Goal: Task Accomplishment & Management: Manage account settings

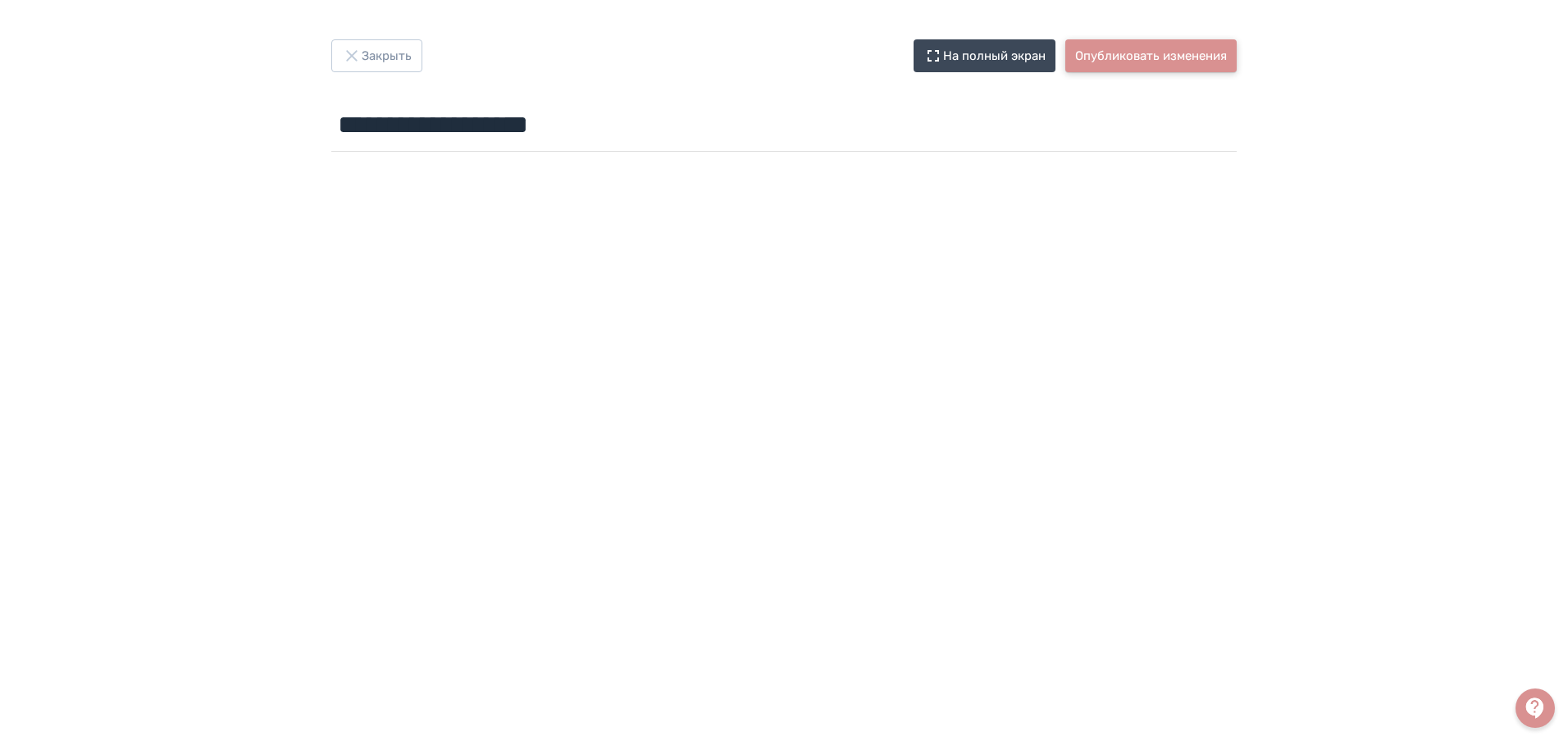
click at [1159, 47] on button "Опубликовать изменения" at bounding box center [1151, 56] width 171 height 33
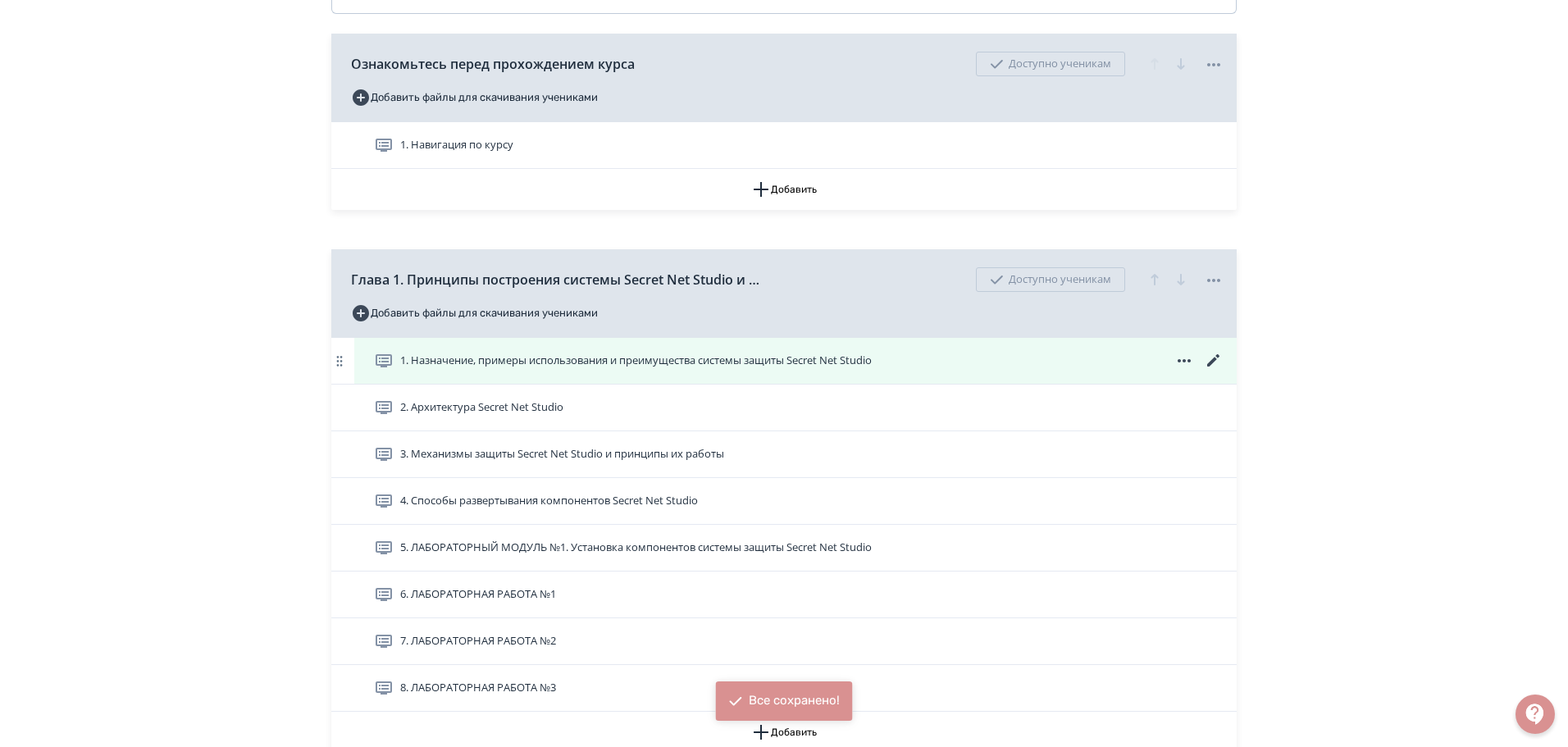
click at [1210, 359] on icon at bounding box center [1214, 360] width 20 height 20
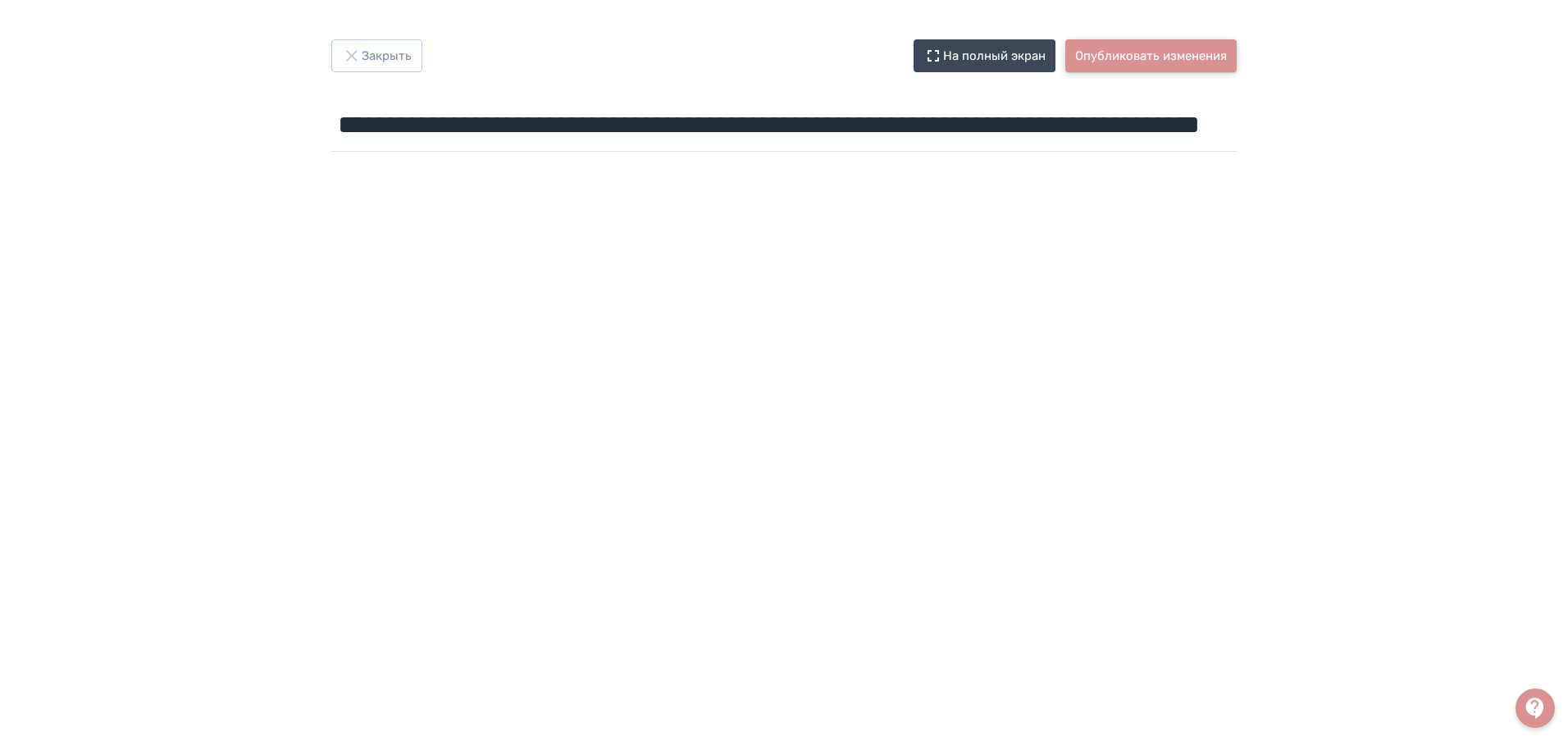
click at [1156, 58] on button "Опубликовать изменения" at bounding box center [1151, 56] width 171 height 33
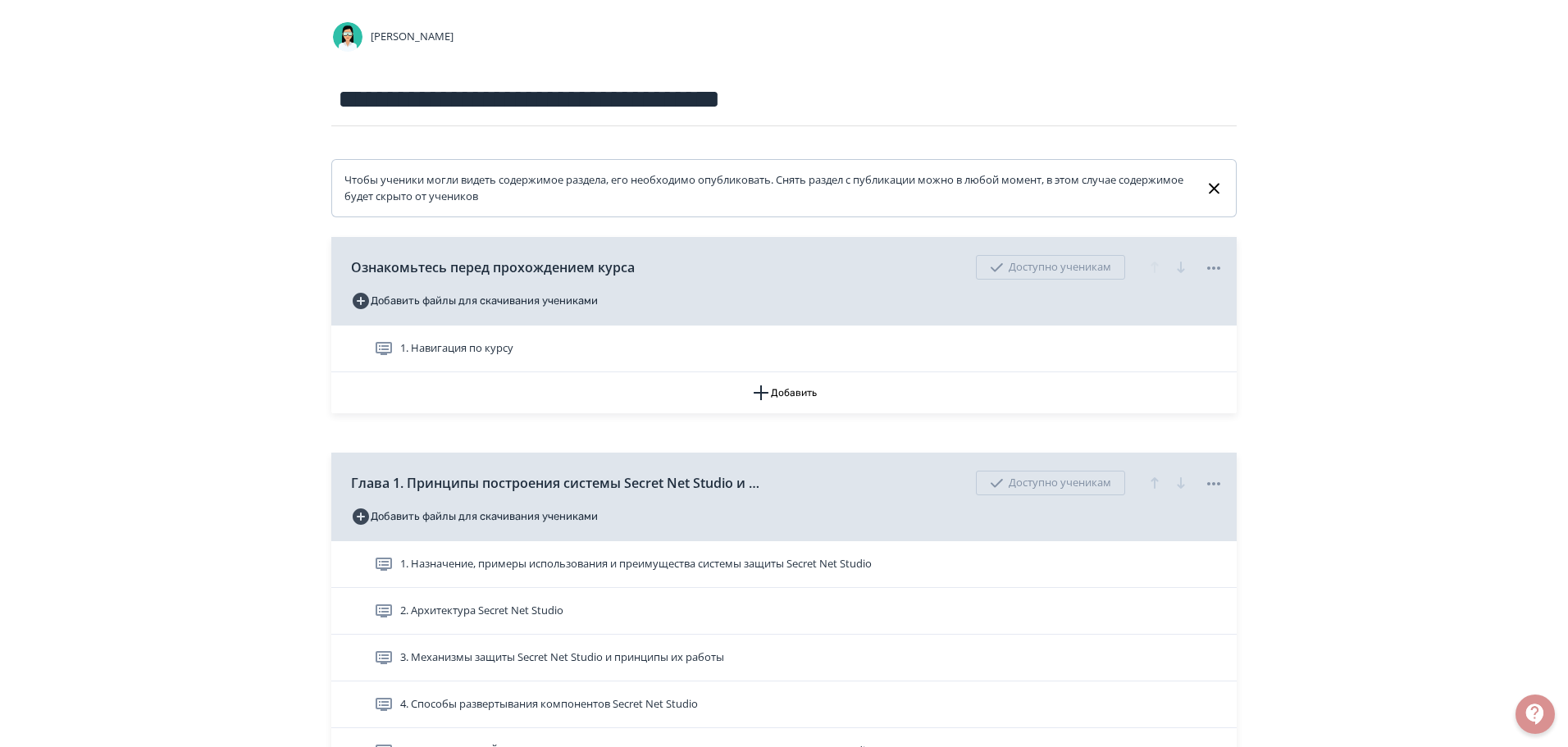
scroll to position [164, 0]
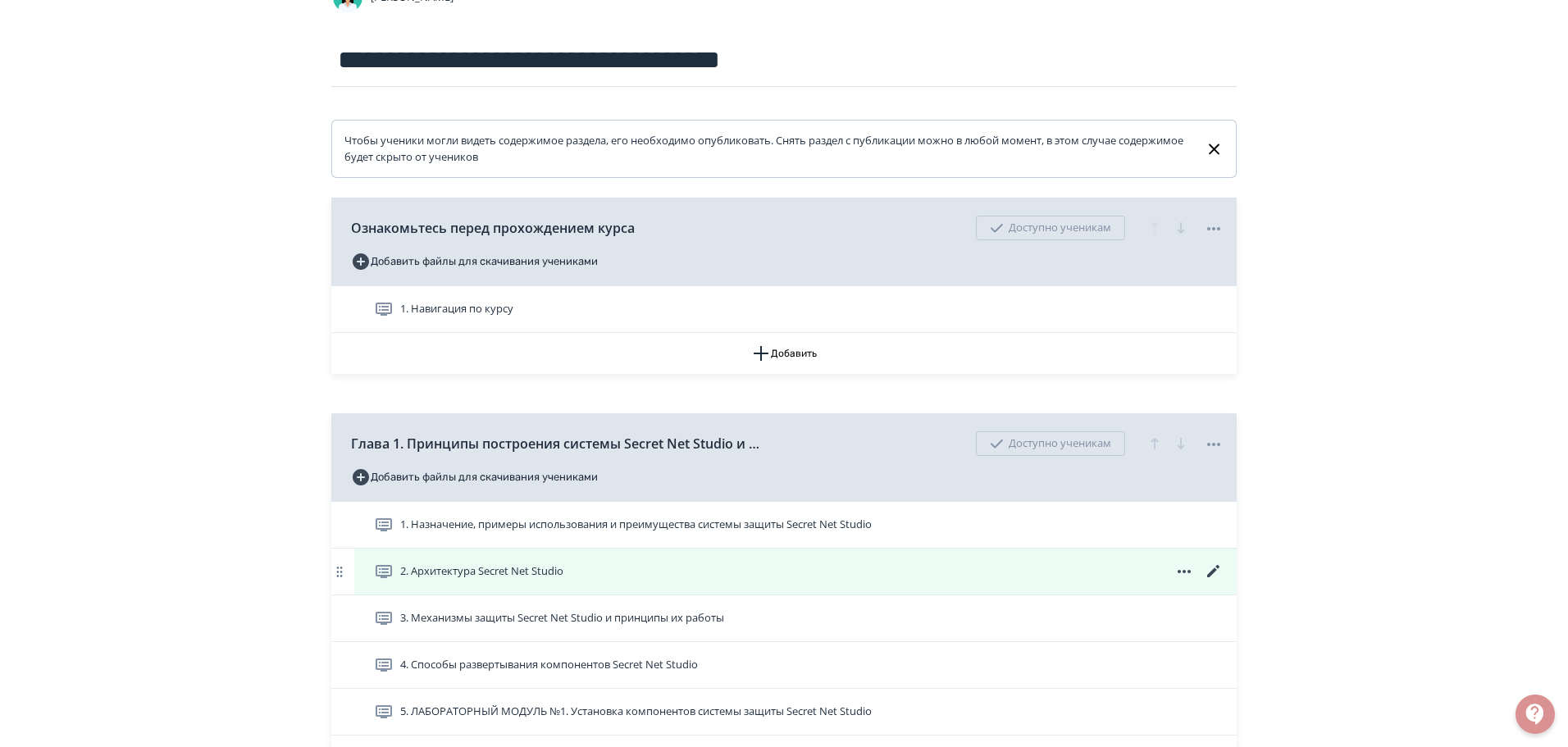
click at [1215, 570] on icon at bounding box center [1214, 572] width 20 height 20
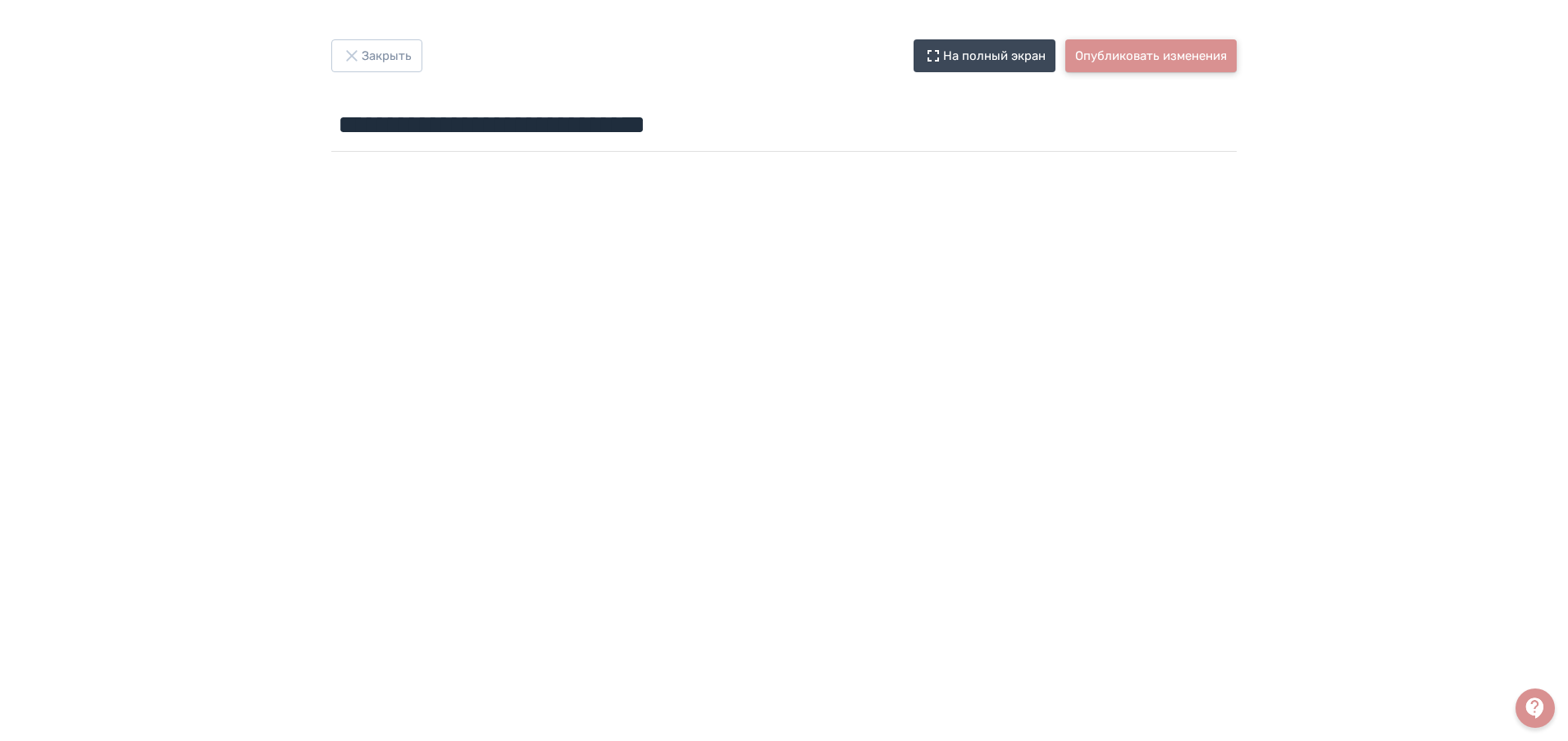
click at [1161, 58] on button "Опубликовать изменения" at bounding box center [1151, 56] width 171 height 33
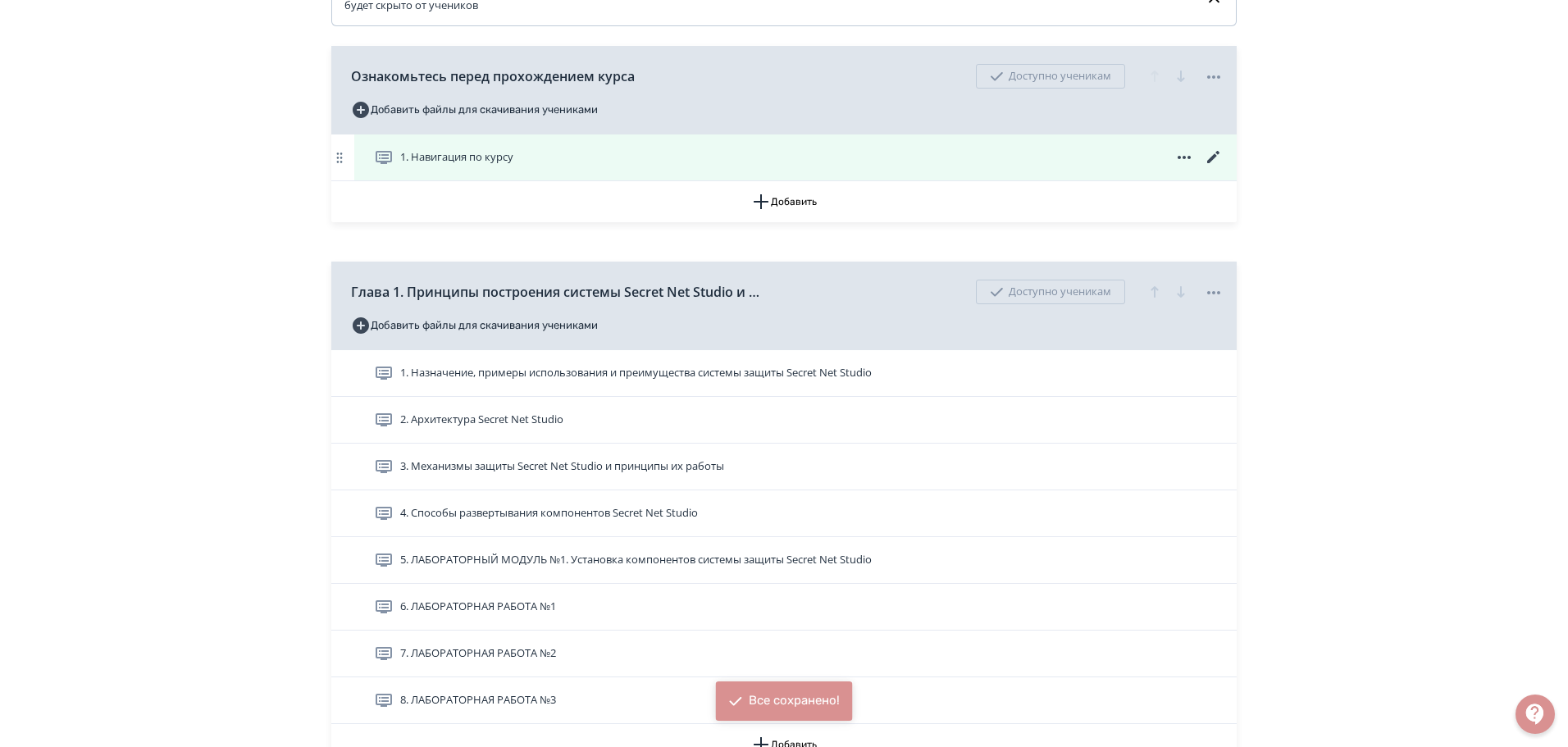
scroll to position [328, 0]
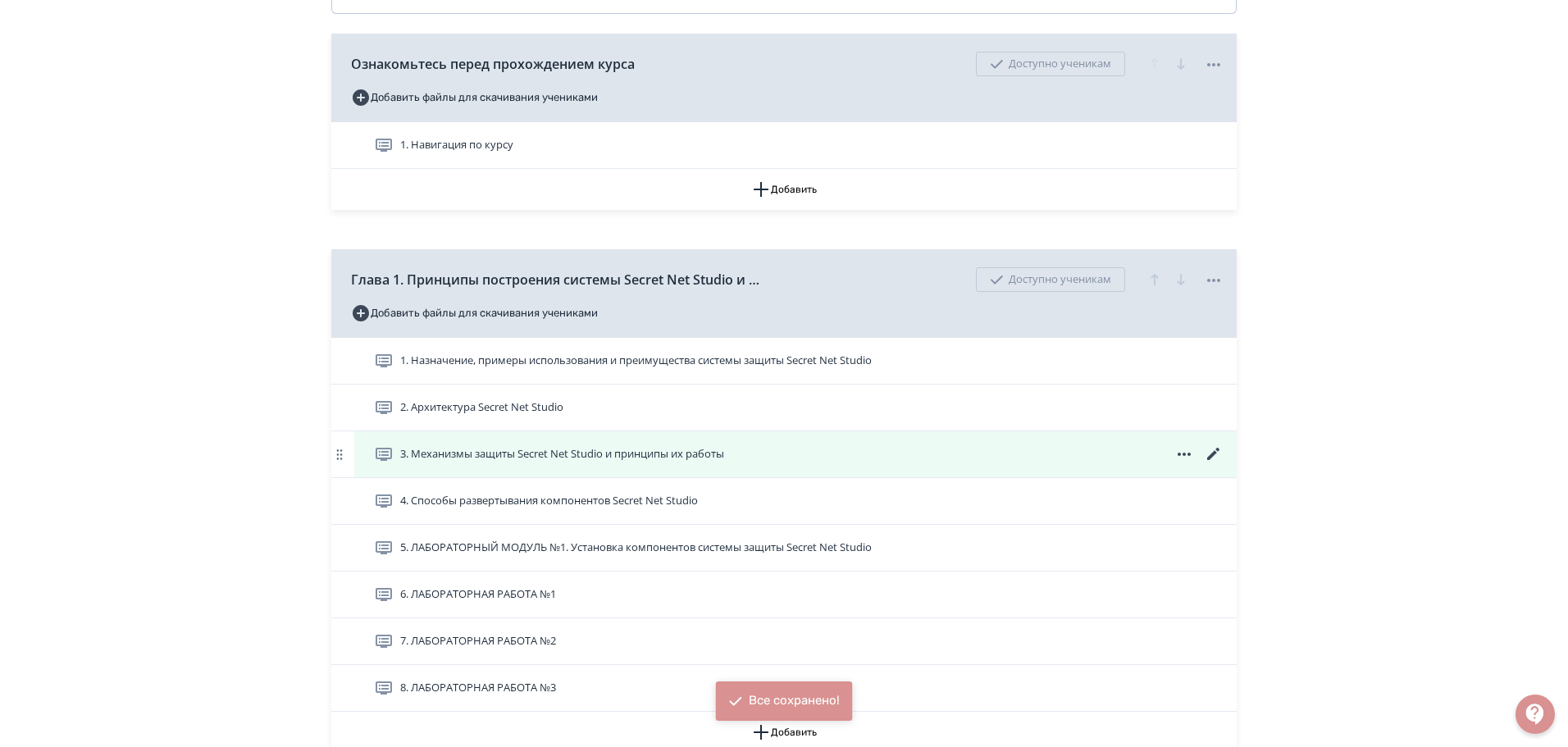
click at [1210, 450] on icon at bounding box center [1214, 454] width 20 height 20
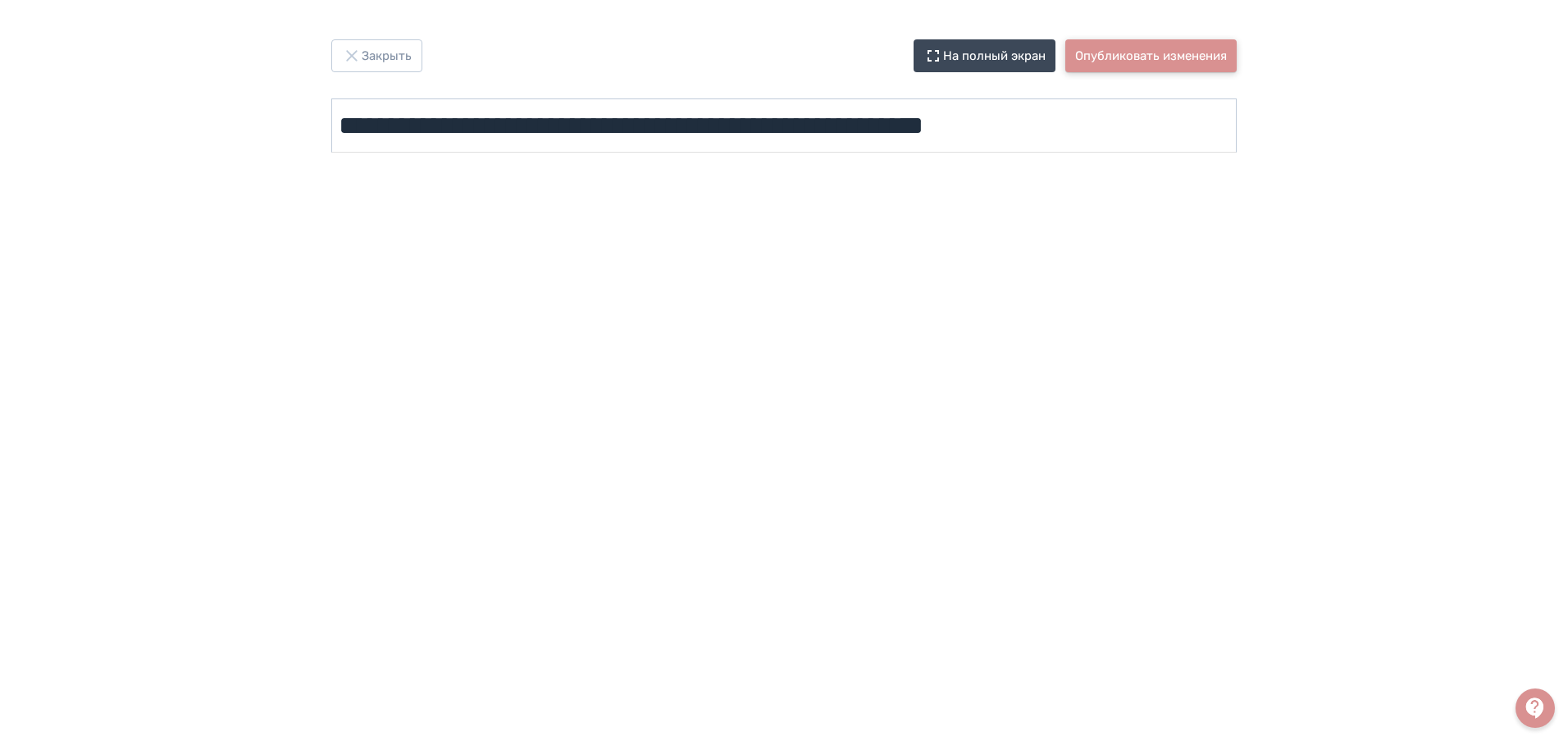
click at [1141, 59] on button "Опубликовать изменения" at bounding box center [1151, 56] width 171 height 33
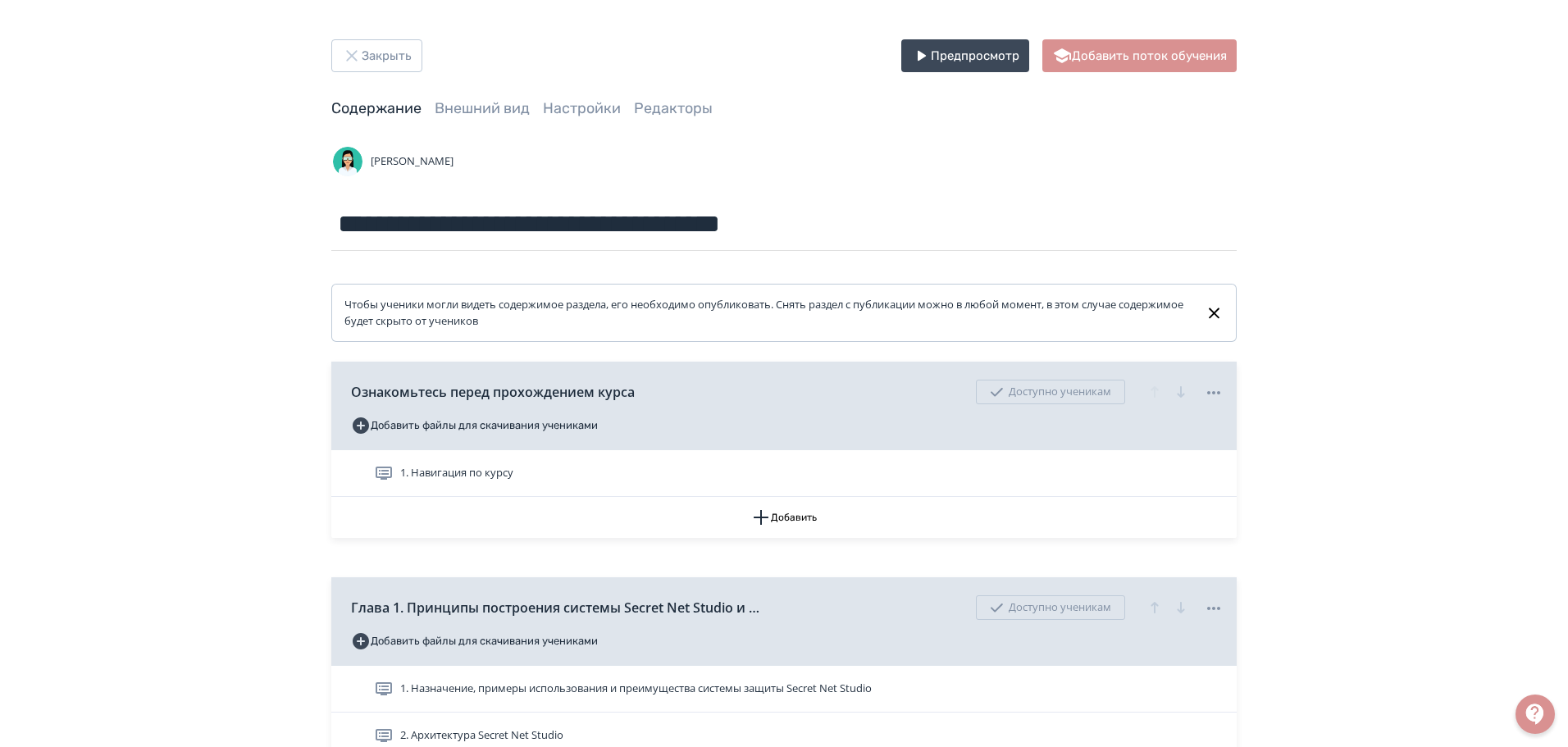
click at [365, 57] on button "Закрыть" at bounding box center [377, 56] width 91 height 33
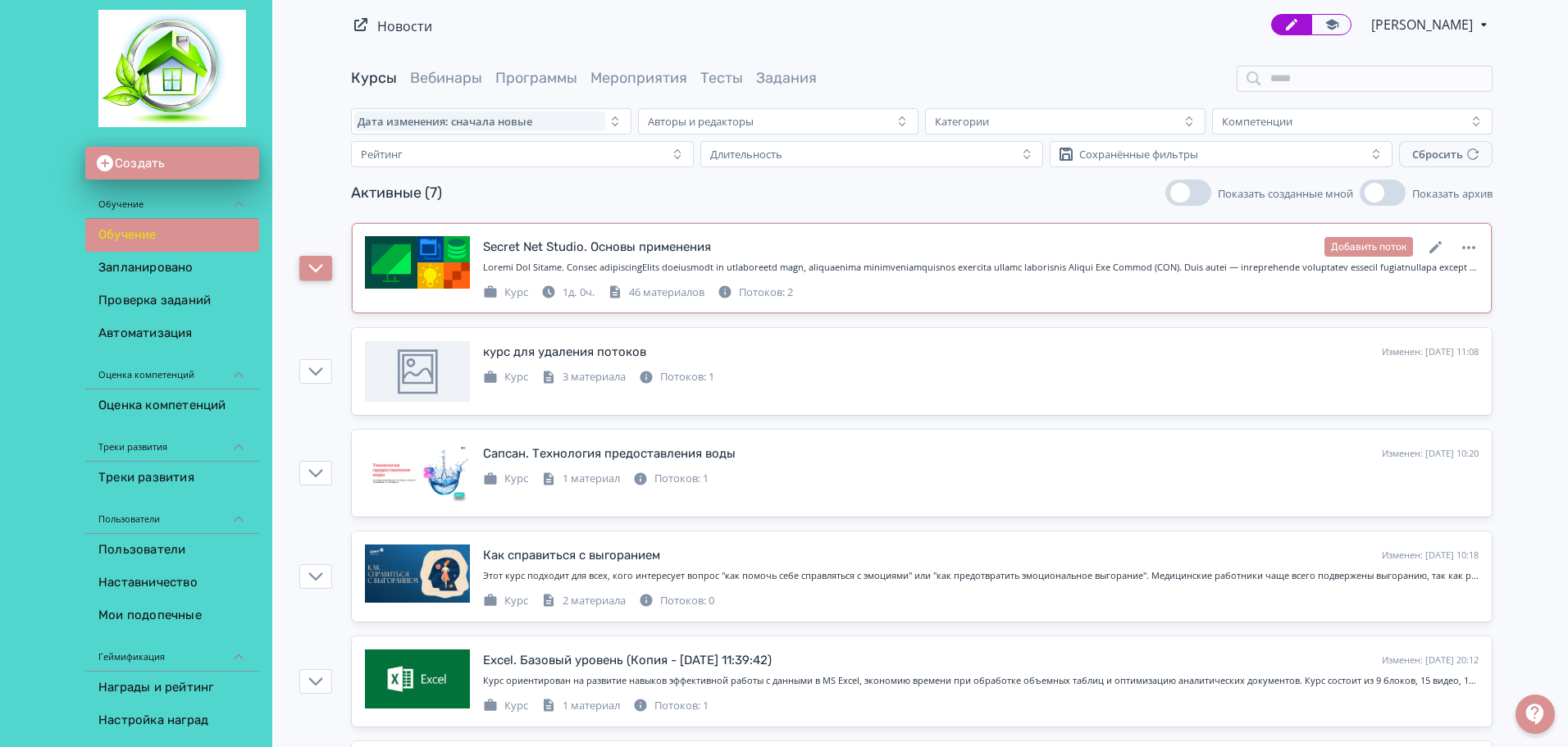
click at [300, 257] on button "button" at bounding box center [316, 268] width 33 height 24
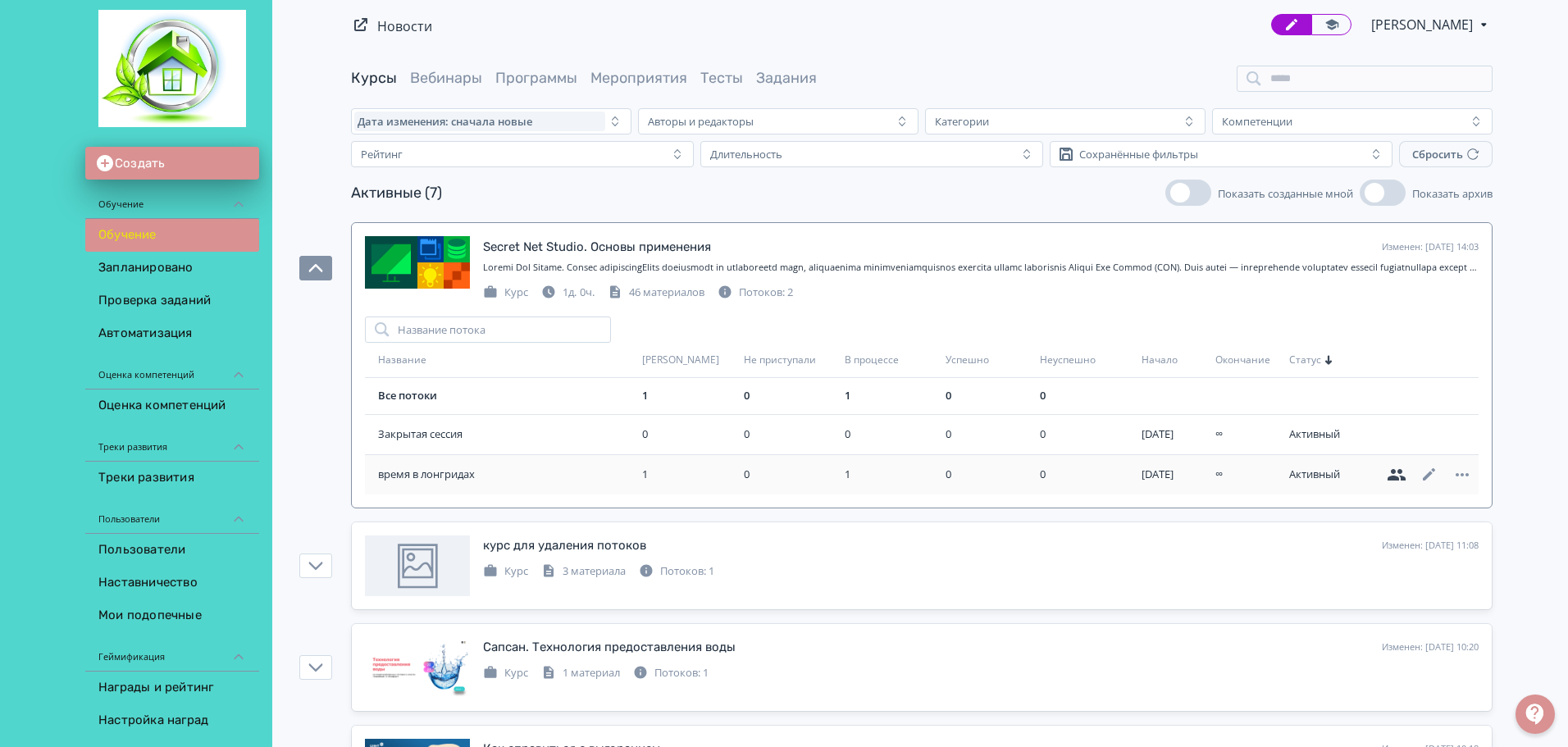
click at [1398, 473] on icon at bounding box center [1397, 475] width 20 height 20
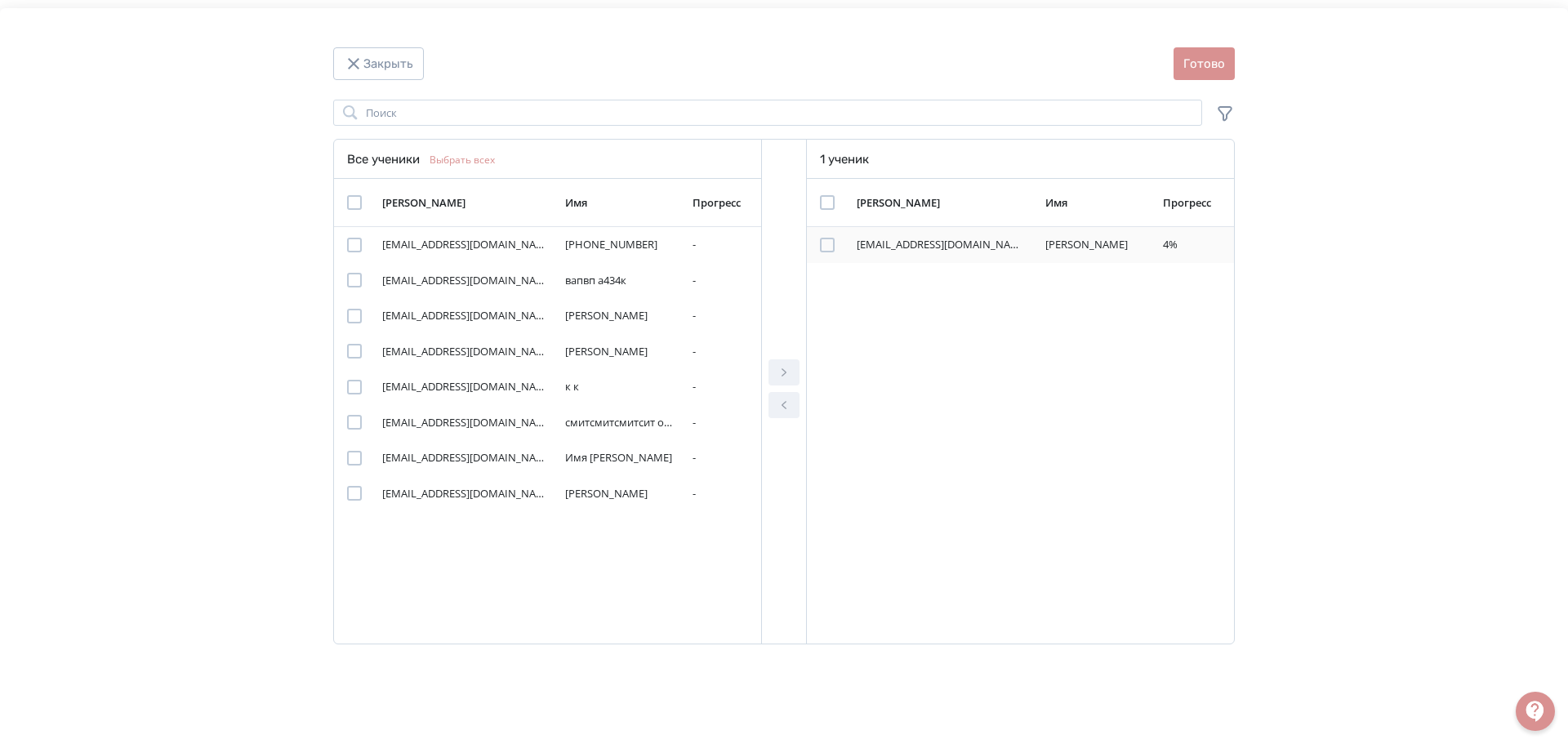
click at [824, 240] on div "Modal" at bounding box center [827, 245] width 15 height 15
click at [784, 402] on icon "Modal" at bounding box center [784, 405] width 20 height 20
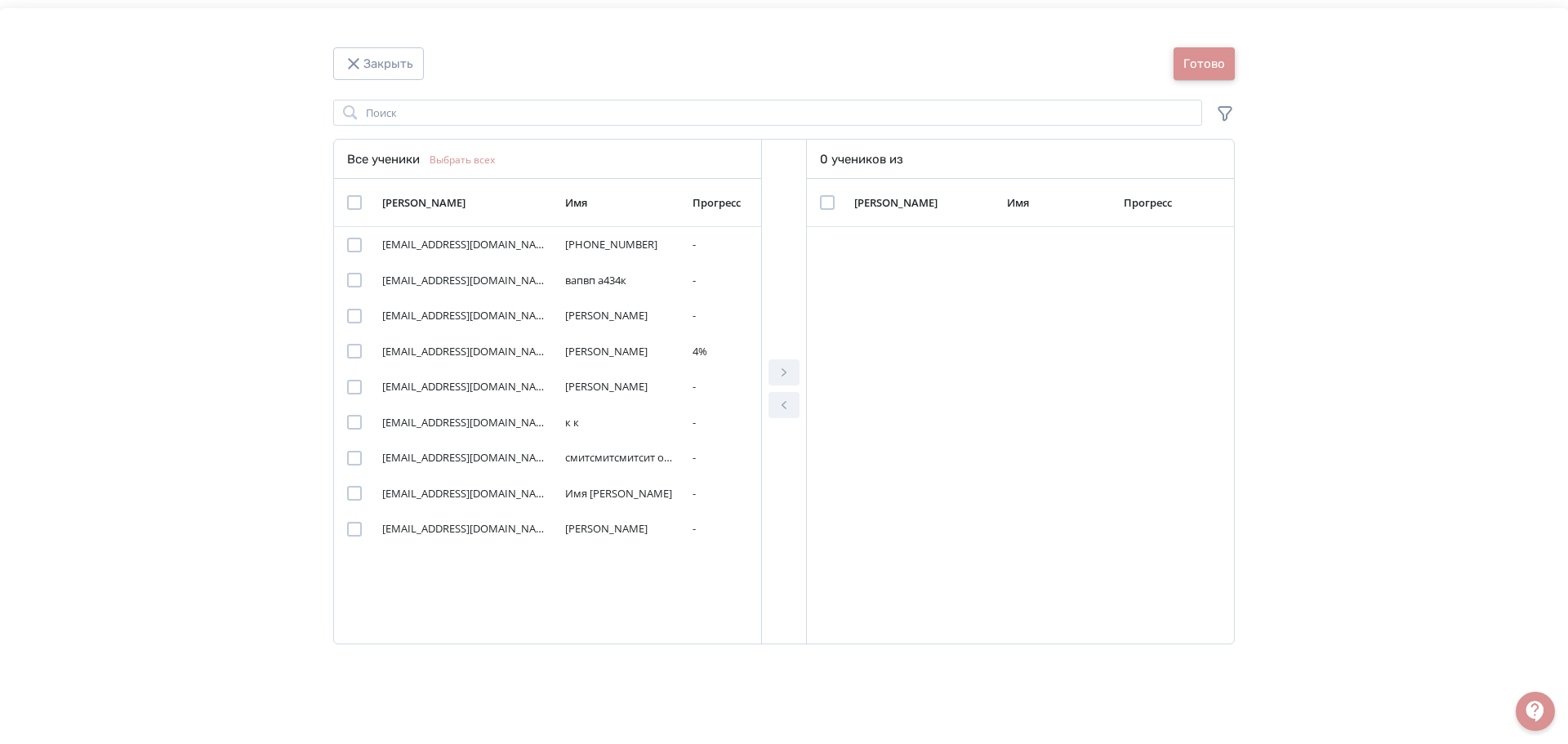
click at [1194, 56] on button "Готово" at bounding box center [1204, 64] width 62 height 33
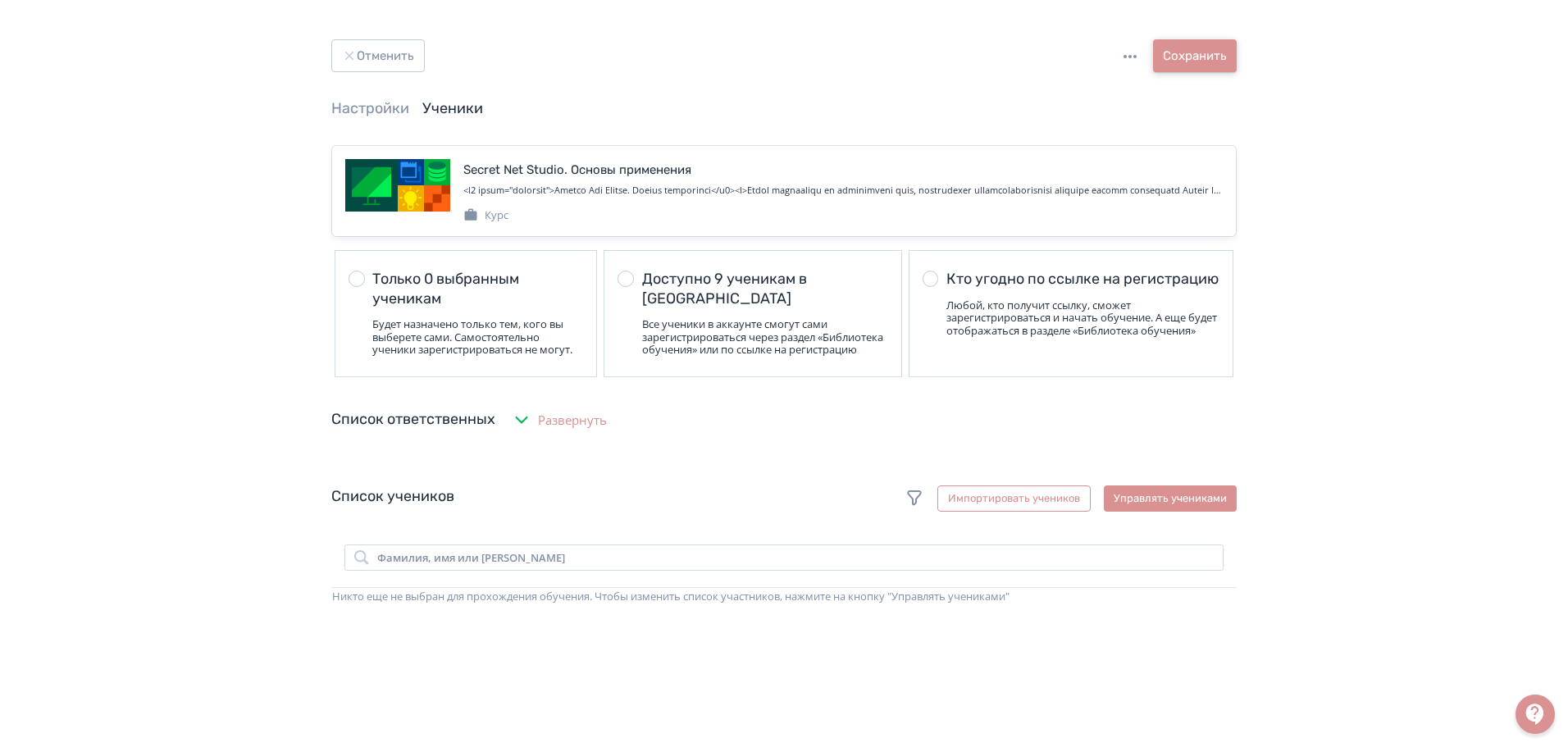
click at [1199, 57] on button "Сохранить" at bounding box center [1195, 56] width 84 height 33
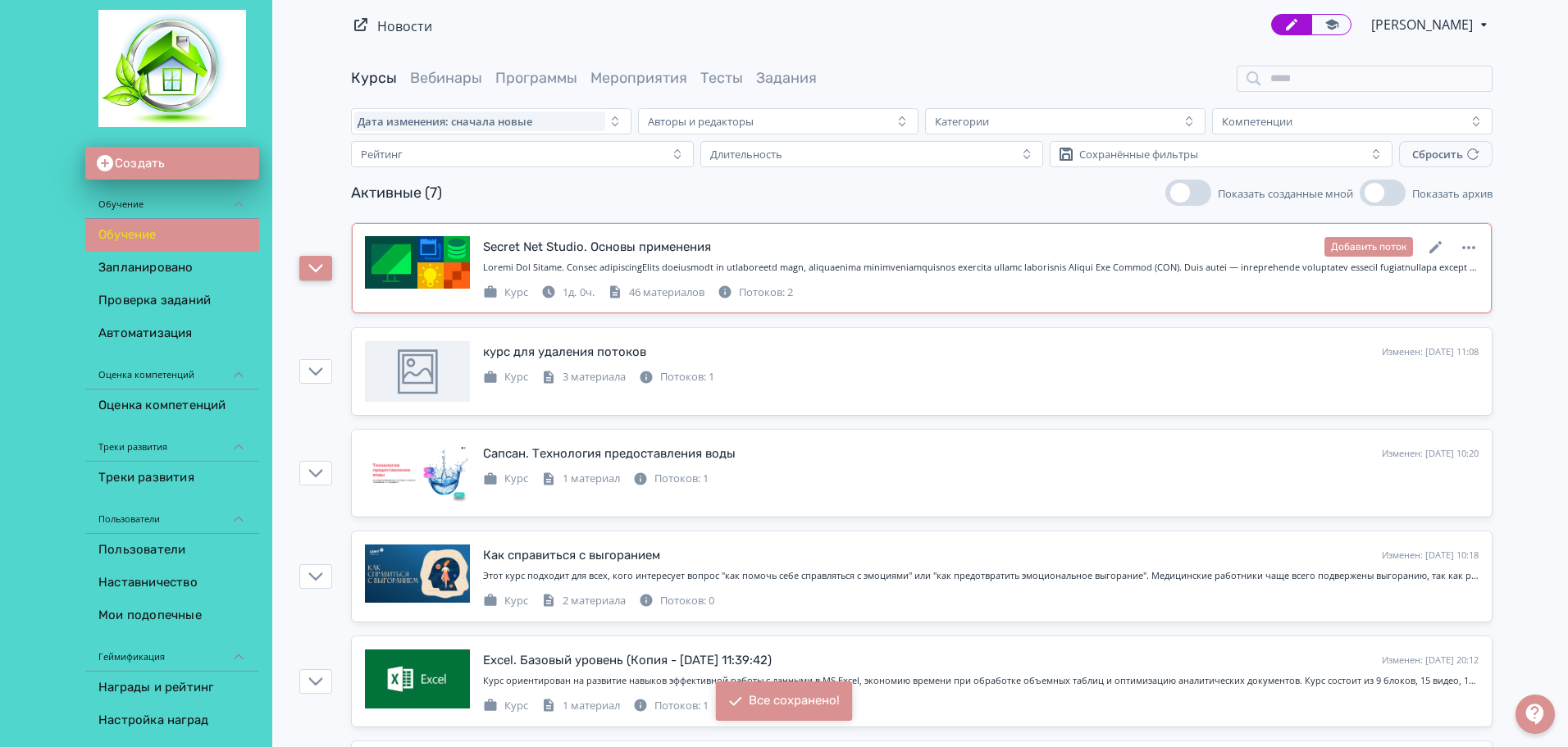
click at [318, 277] on button "button" at bounding box center [316, 268] width 33 height 24
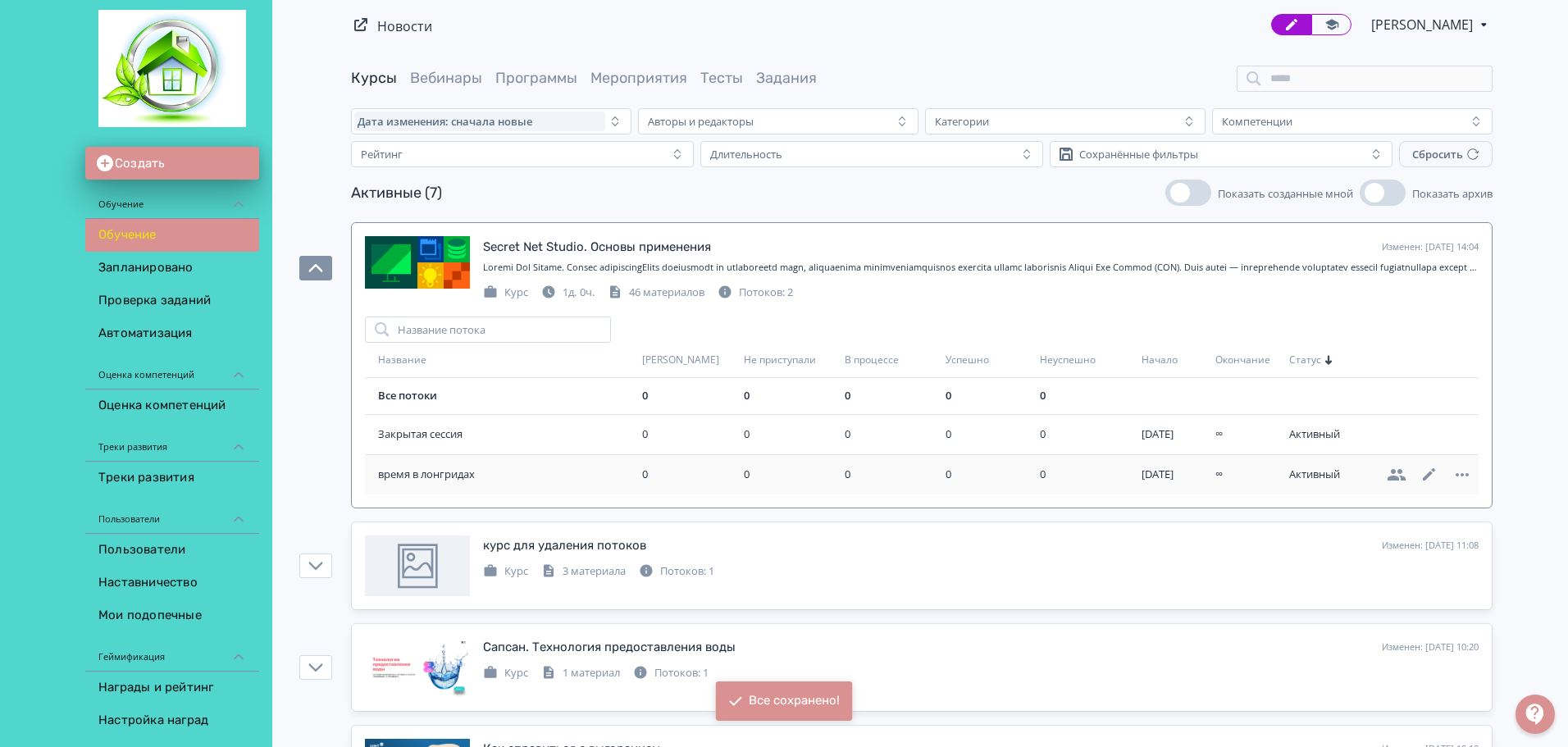
click at [1397, 474] on icon at bounding box center [1397, 475] width 20 height 20
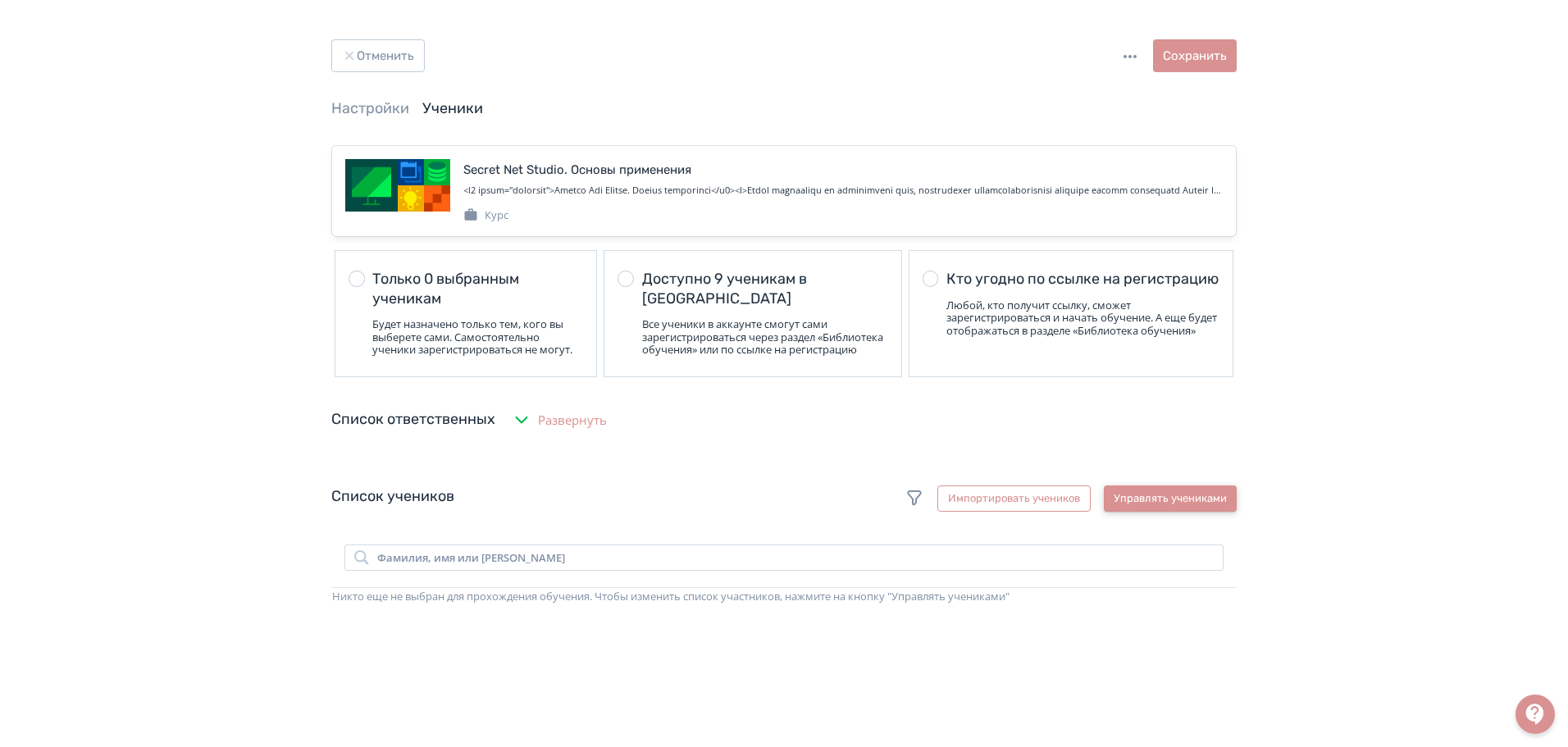
click at [1158, 509] on button "Управлять учениками" at bounding box center [1170, 499] width 133 height 26
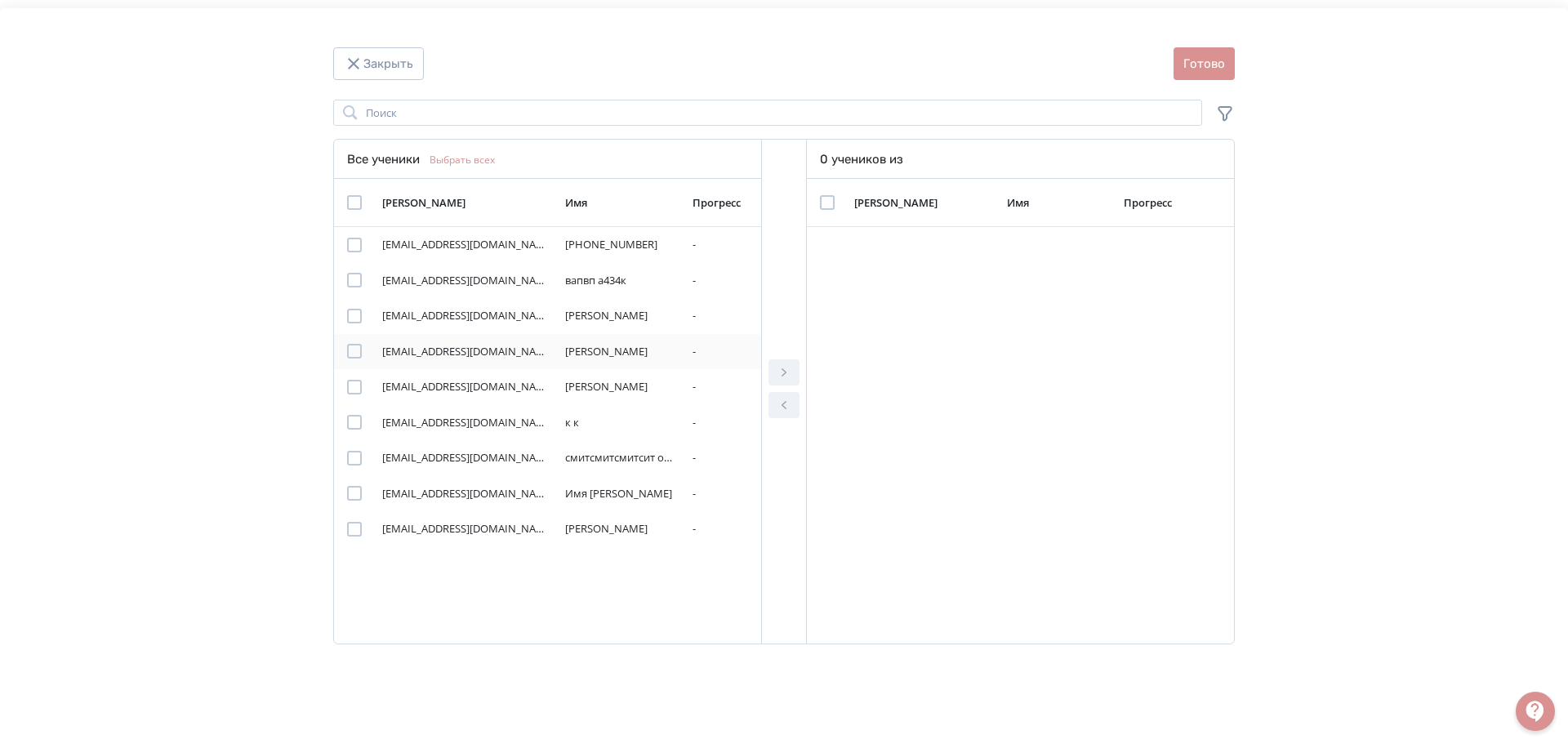
click at [351, 350] on div "Modal" at bounding box center [354, 351] width 15 height 15
drag, startPoint x: 787, startPoint y: 372, endPoint x: 1199, endPoint y: 55, distance: 519.8
click at [788, 372] on icon "Modal" at bounding box center [784, 372] width 20 height 20
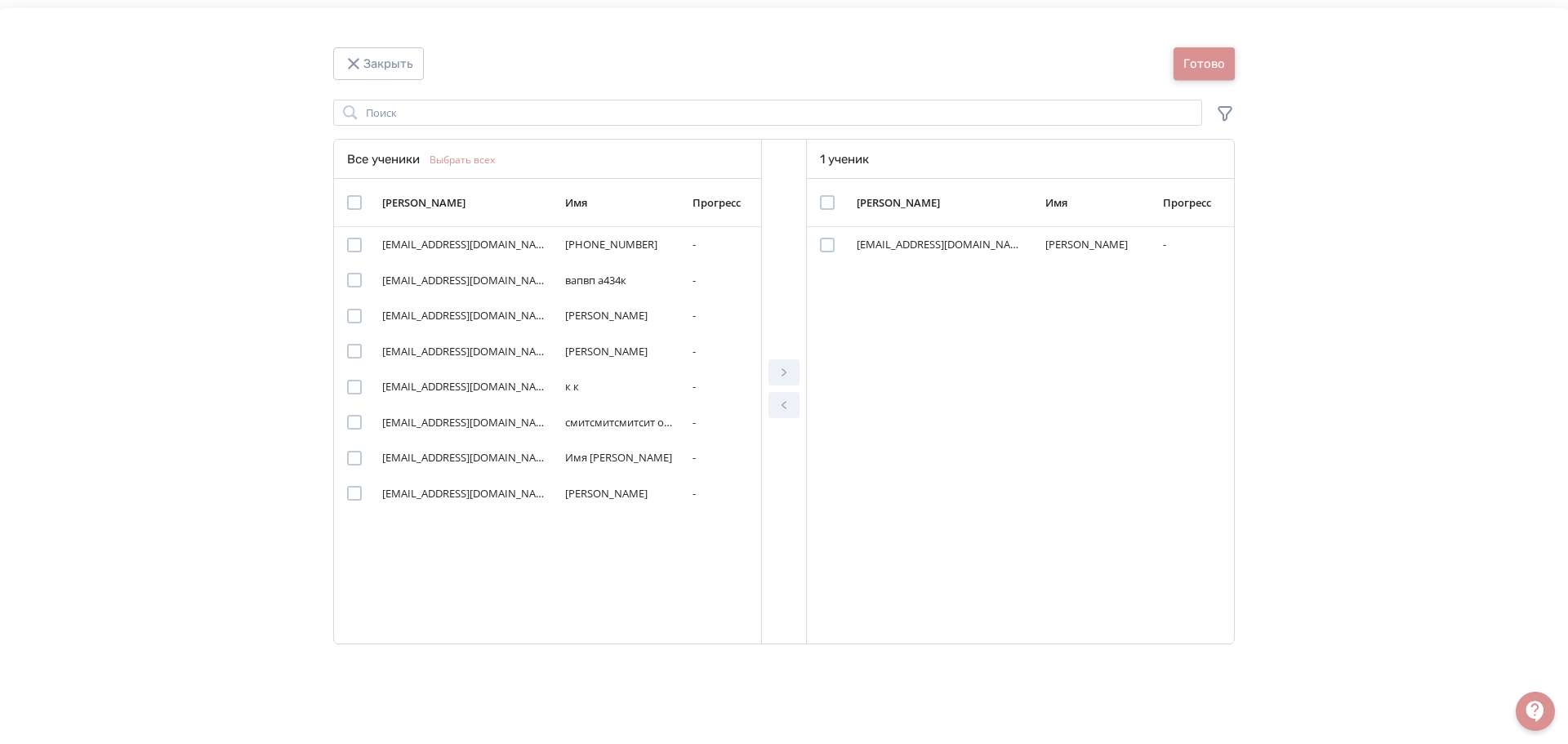
click at [1233, 50] on button "Готово" at bounding box center [1204, 64] width 62 height 33
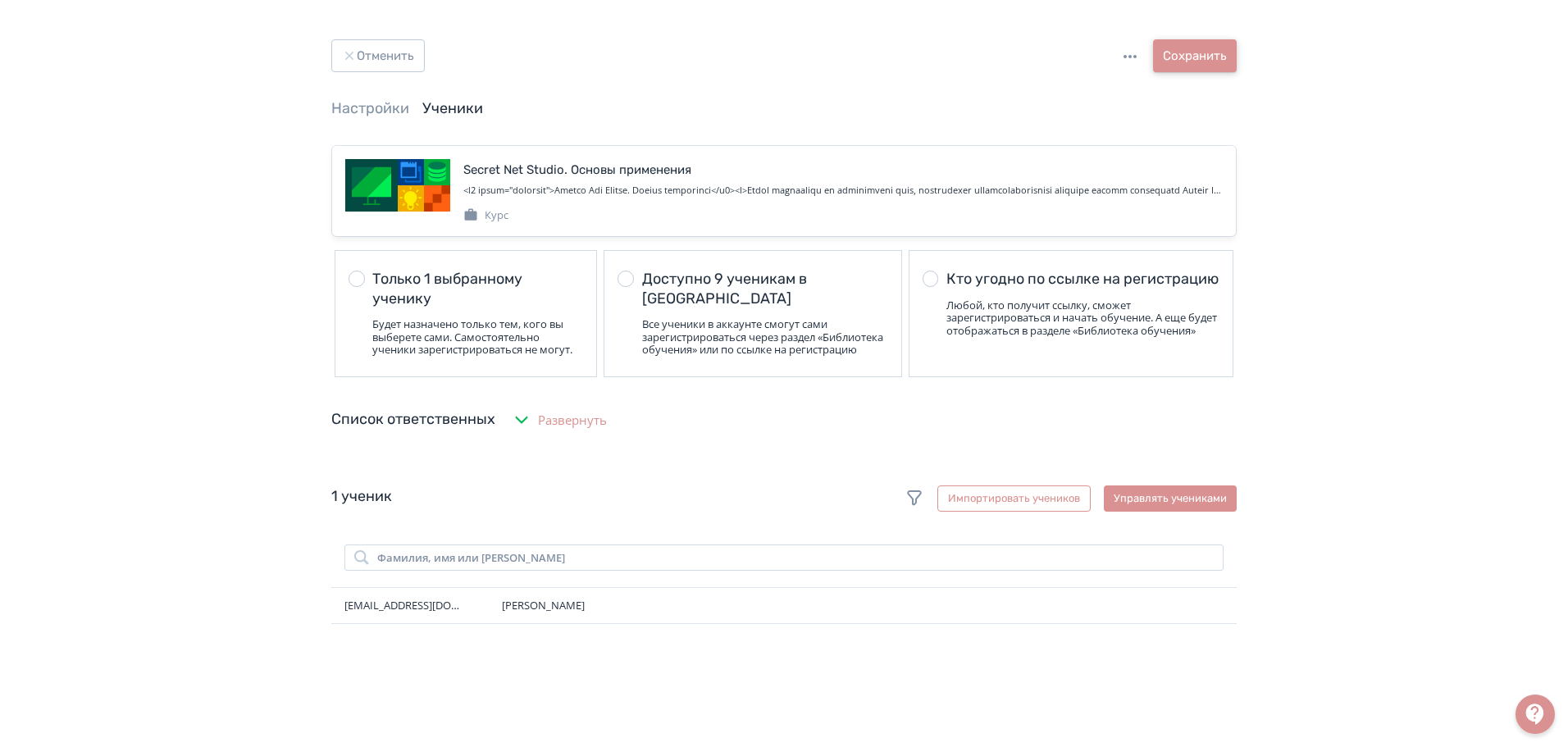
click at [1219, 53] on button "Сохранить" at bounding box center [1195, 56] width 84 height 33
